Goal: Transaction & Acquisition: Purchase product/service

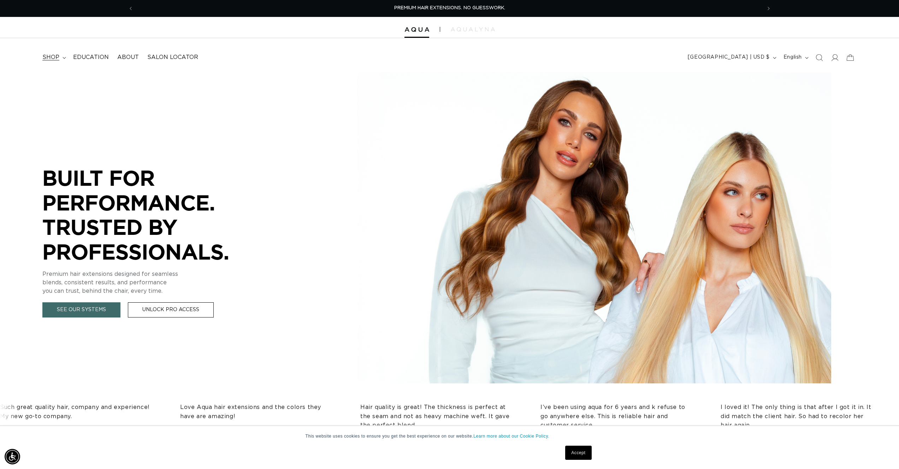
click at [53, 55] on span "shop" at bounding box center [50, 57] width 17 height 7
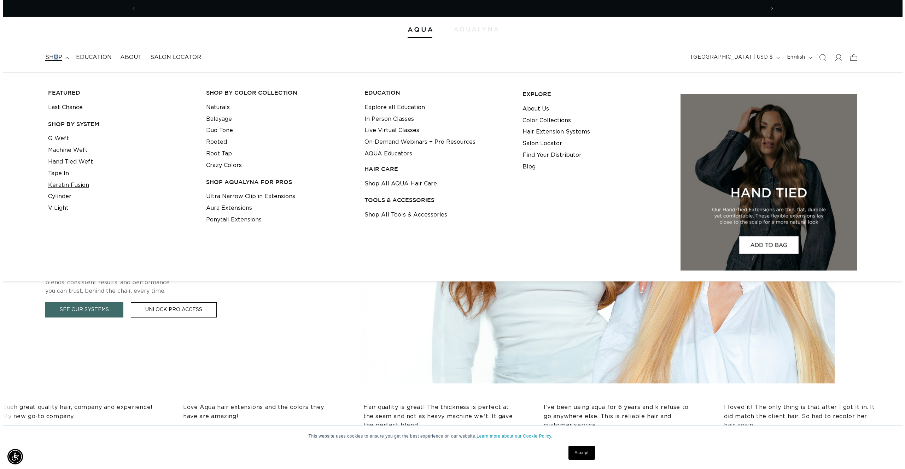
scroll to position [0, 628]
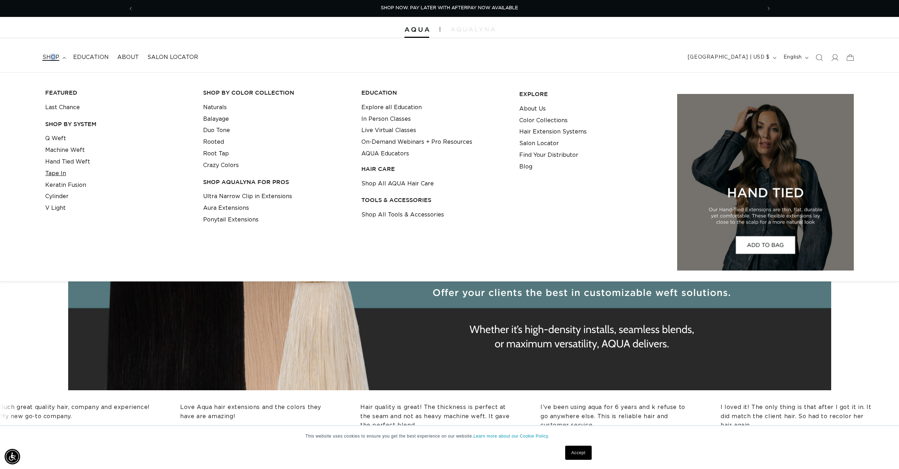
click at [58, 172] on link "Tape In" at bounding box center [55, 174] width 21 height 12
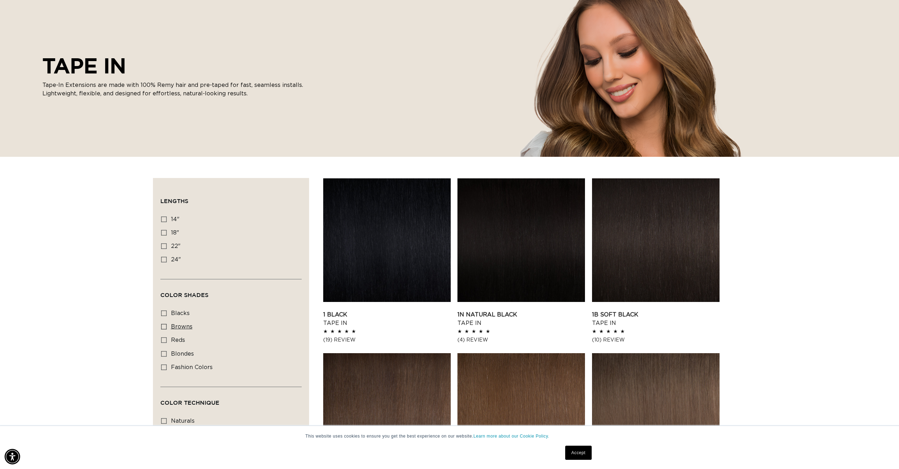
scroll to position [0, 628]
click at [169, 246] on label "22" 22" (37 products)" at bounding box center [229, 246] width 136 height 13
click at [167, 246] on input "22" 22" (37 products)" at bounding box center [164, 246] width 6 height 6
checkbox input "true"
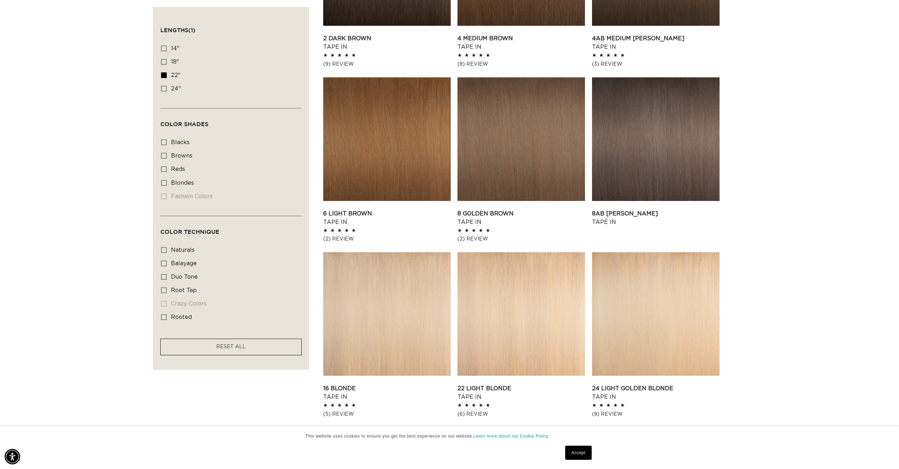
scroll to position [524, 0]
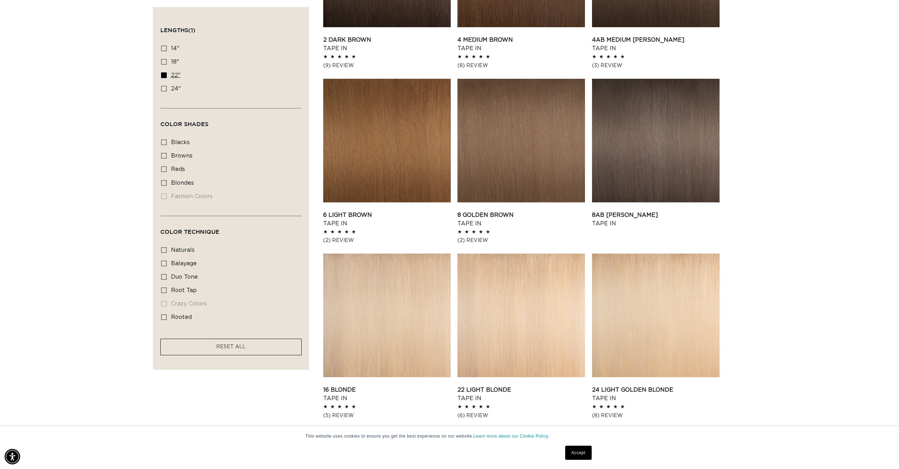
click at [169, 78] on label "22" 22" (37 products)" at bounding box center [229, 75] width 136 height 13
click at [167, 78] on input "22" 22" (37 products)" at bounding box center [164, 75] width 6 height 6
checkbox input "false"
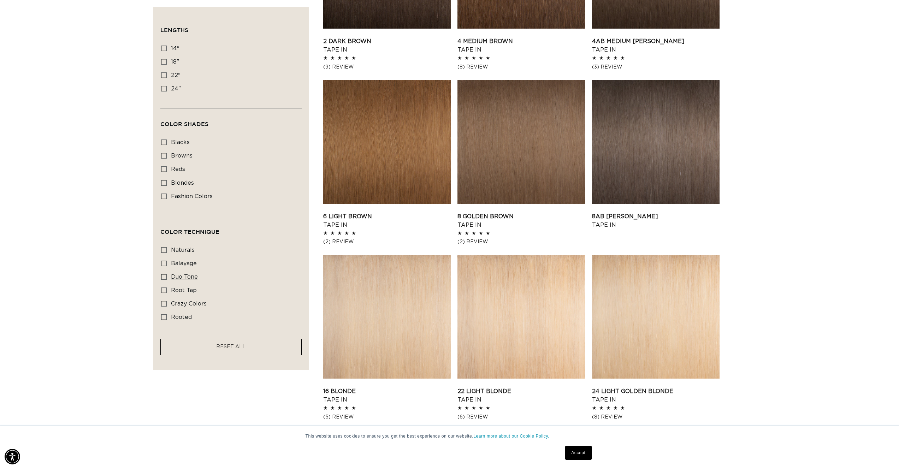
click at [181, 277] on span "duo tone" at bounding box center [184, 277] width 27 height 6
click at [167, 277] on input "duo tone duo tone (5 products)" at bounding box center [164, 277] width 6 height 6
checkbox input "true"
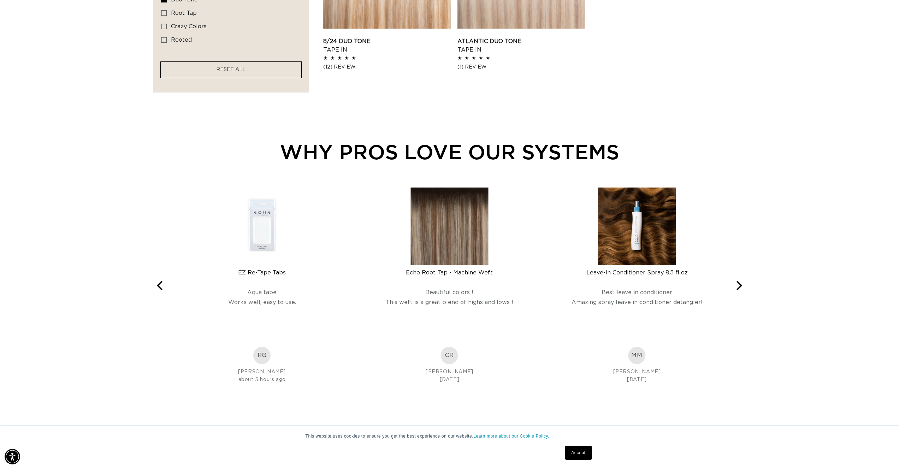
scroll to position [320, 0]
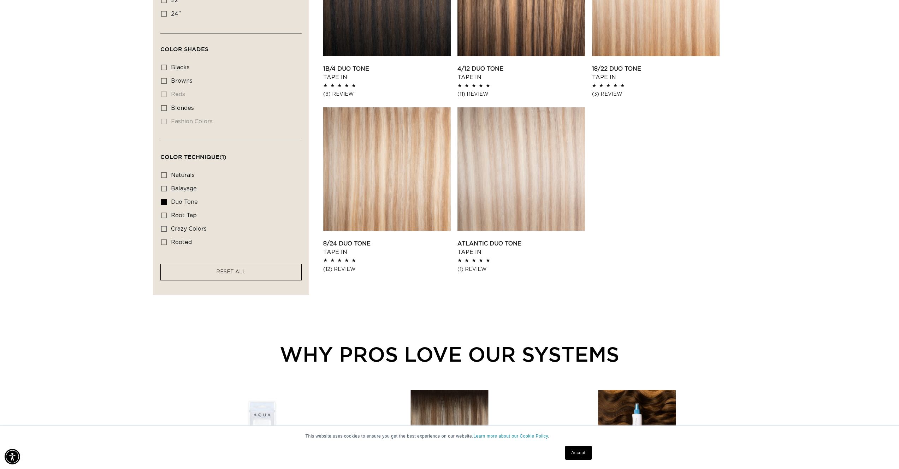
click at [188, 192] on span "balayage" at bounding box center [184, 189] width 26 height 6
click at [167, 192] on input "balayage balayage (6 products)" at bounding box center [164, 189] width 6 height 6
checkbox input "true"
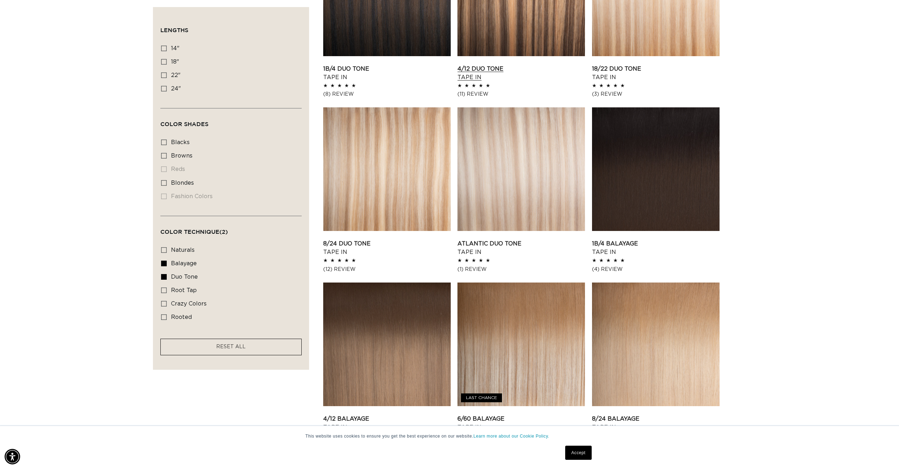
scroll to position [0, 628]
click at [475, 65] on link "4/12 Duo Tone Tape In" at bounding box center [522, 73] width 128 height 17
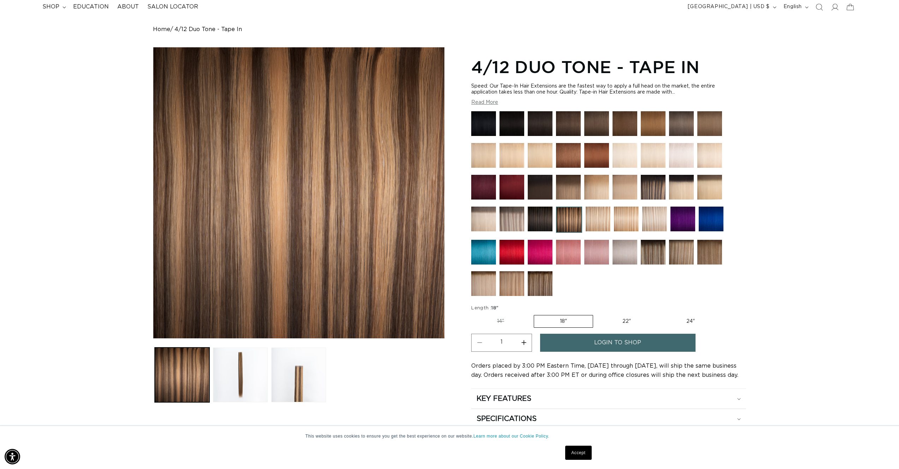
scroll to position [94, 0]
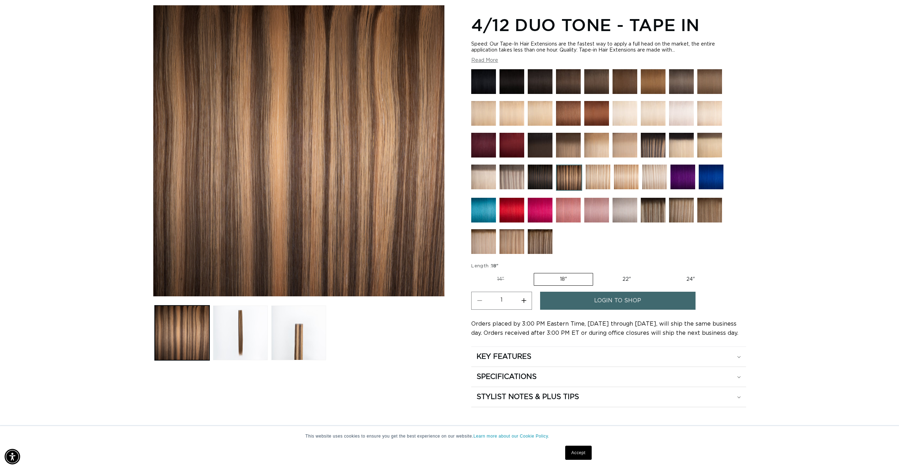
click at [618, 279] on label "22" Variant sold out or unavailable" at bounding box center [627, 279] width 60 height 12
click at [597, 272] on input "22" Variant sold out or unavailable" at bounding box center [597, 272] width 0 height 0
radio input "true"
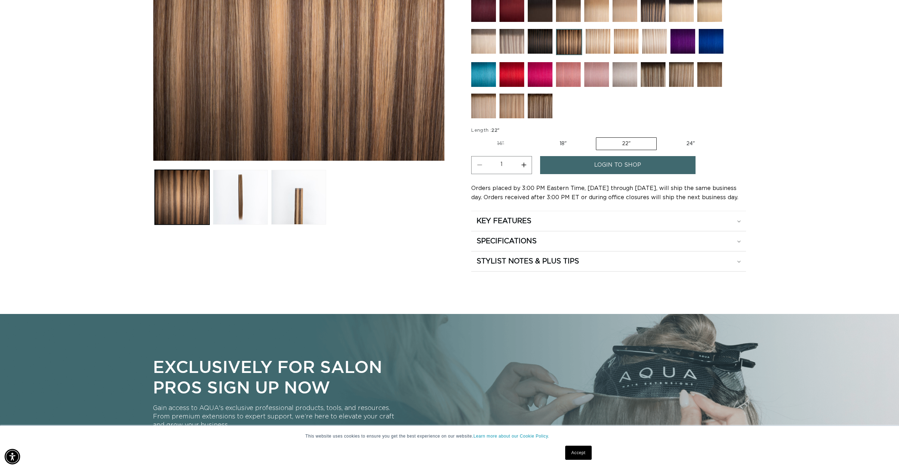
scroll to position [228, 0]
